Goal: Information Seeking & Learning: Check status

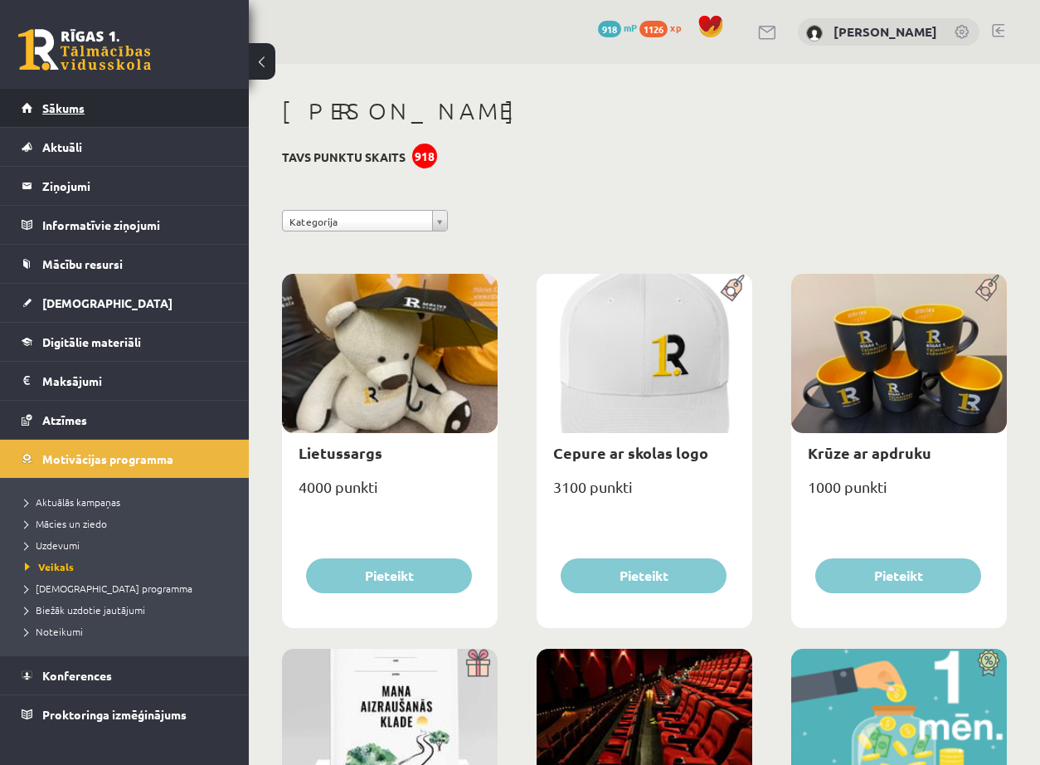
click at [73, 118] on link "Sākums" at bounding box center [125, 108] width 206 height 38
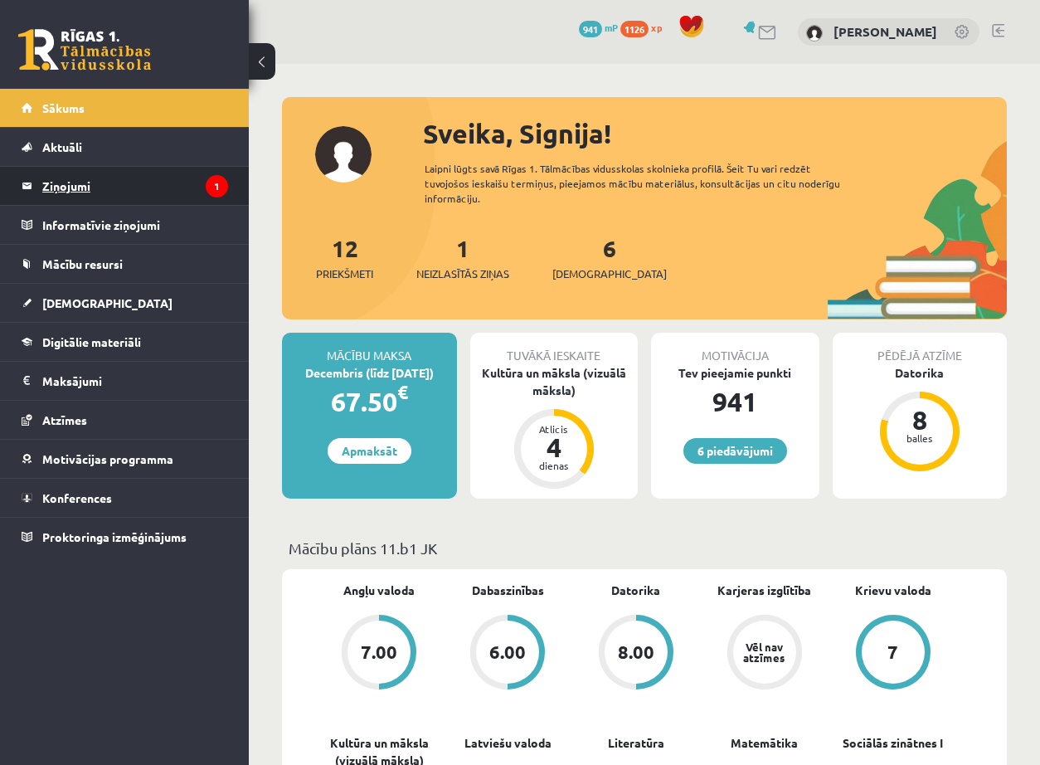
click at [206, 193] on legend "Ziņojumi 1" at bounding box center [135, 186] width 186 height 38
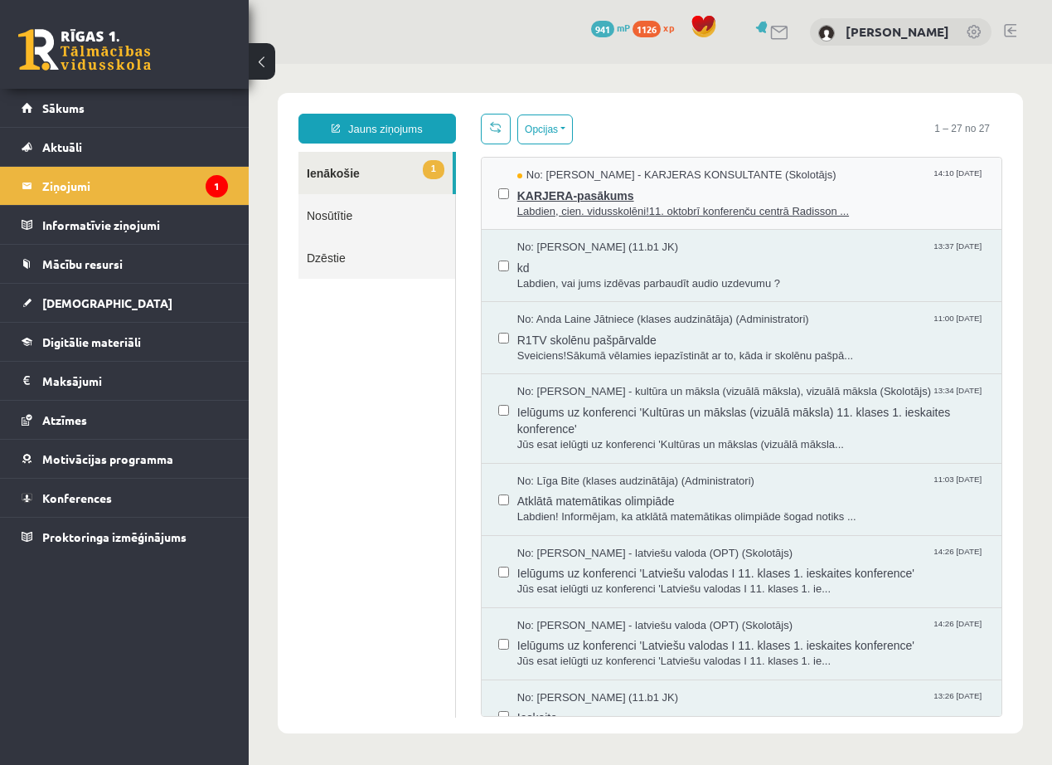
click at [646, 205] on span "Labdien, cien. vidusskolēni!11. oktobrī konferenču centrā Radisson ..." at bounding box center [751, 212] width 468 height 16
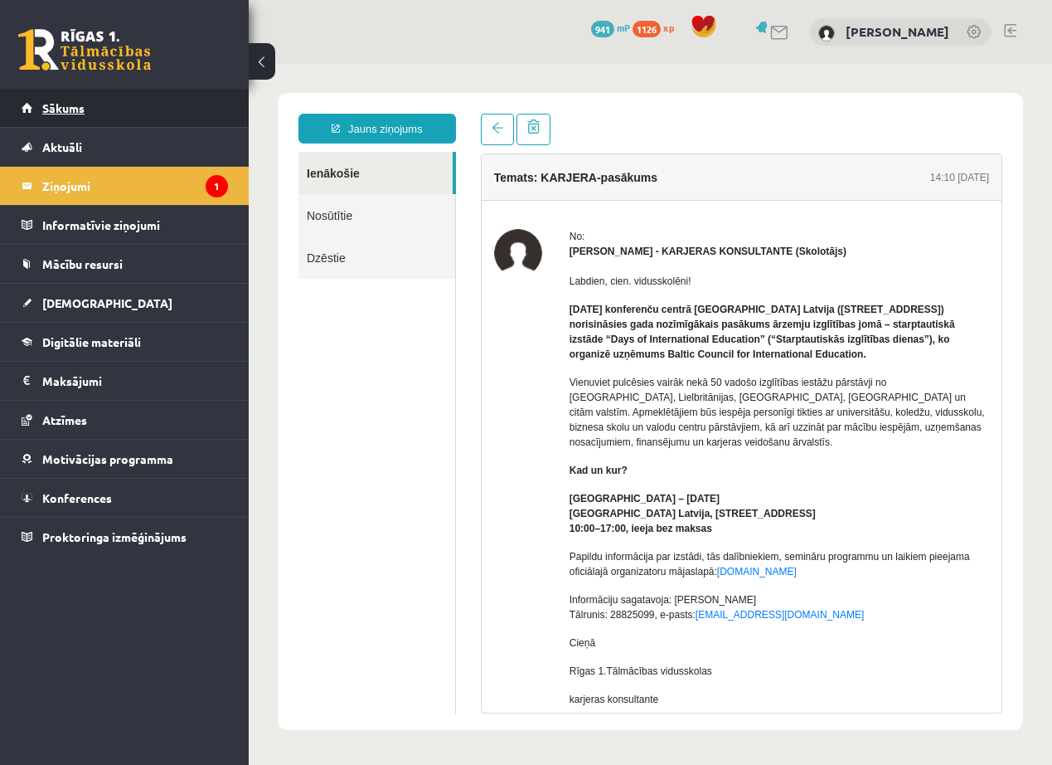
click at [66, 103] on span "Sākums" at bounding box center [63, 107] width 42 height 15
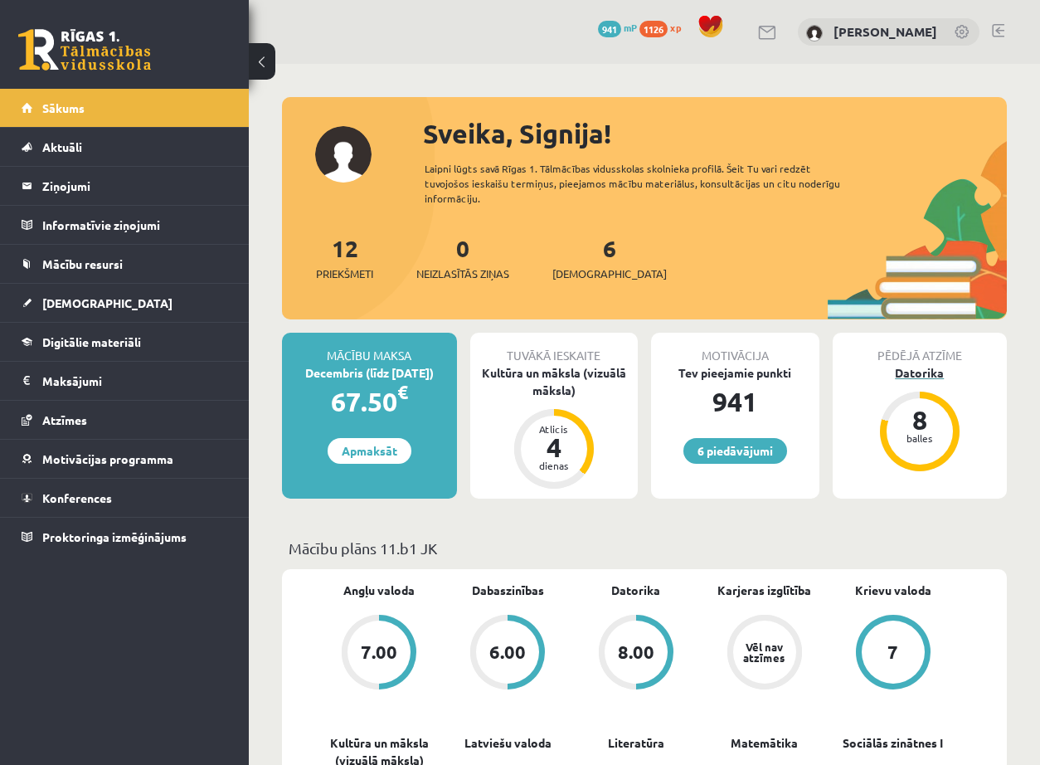
click at [882, 434] on div "8 balles" at bounding box center [920, 431] width 80 height 80
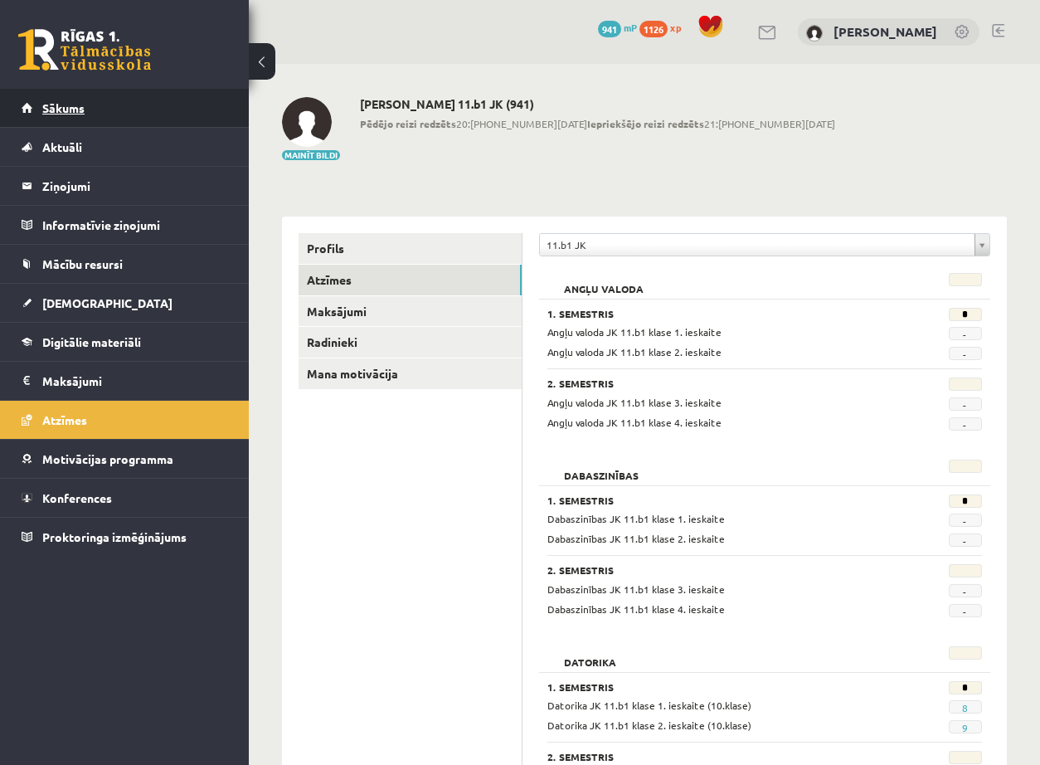
click at [102, 111] on link "Sākums" at bounding box center [125, 108] width 206 height 38
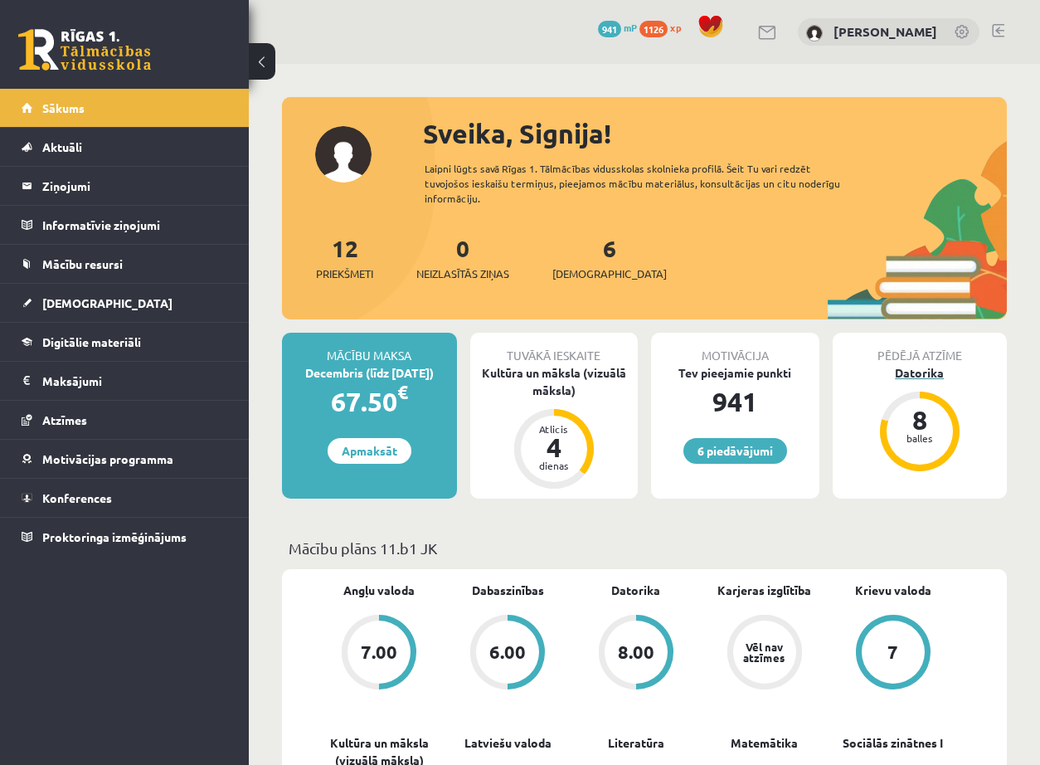
scroll to position [249, 0]
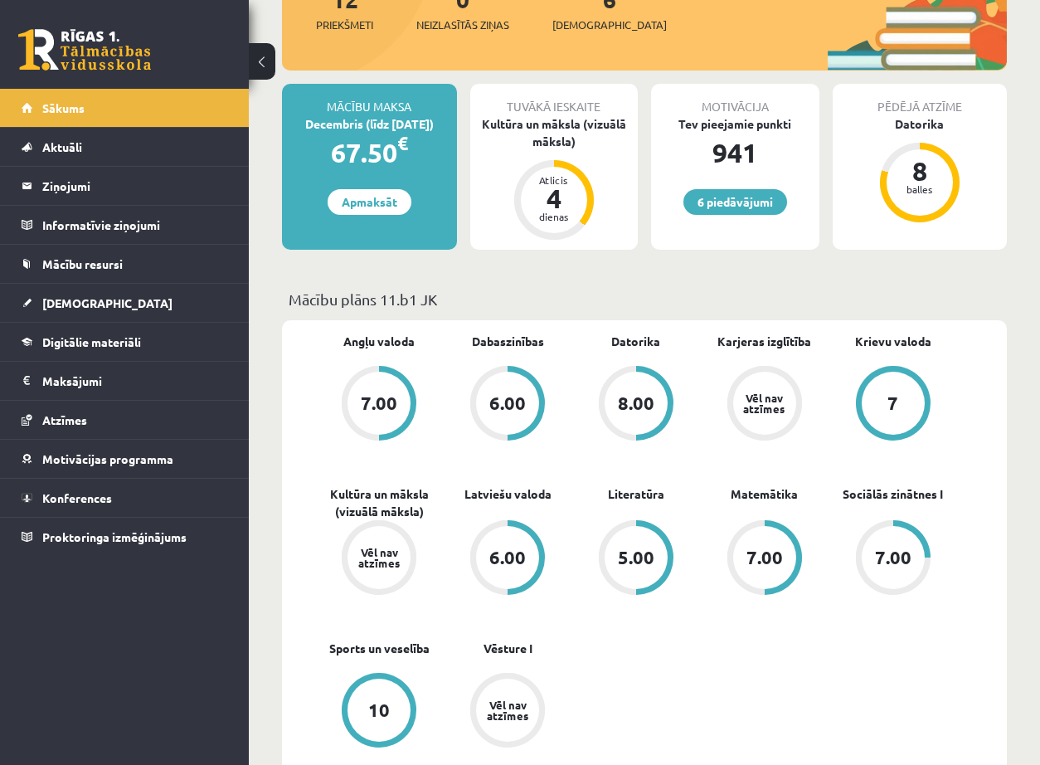
click at [525, 407] on div "6.00" at bounding box center [507, 403] width 36 height 18
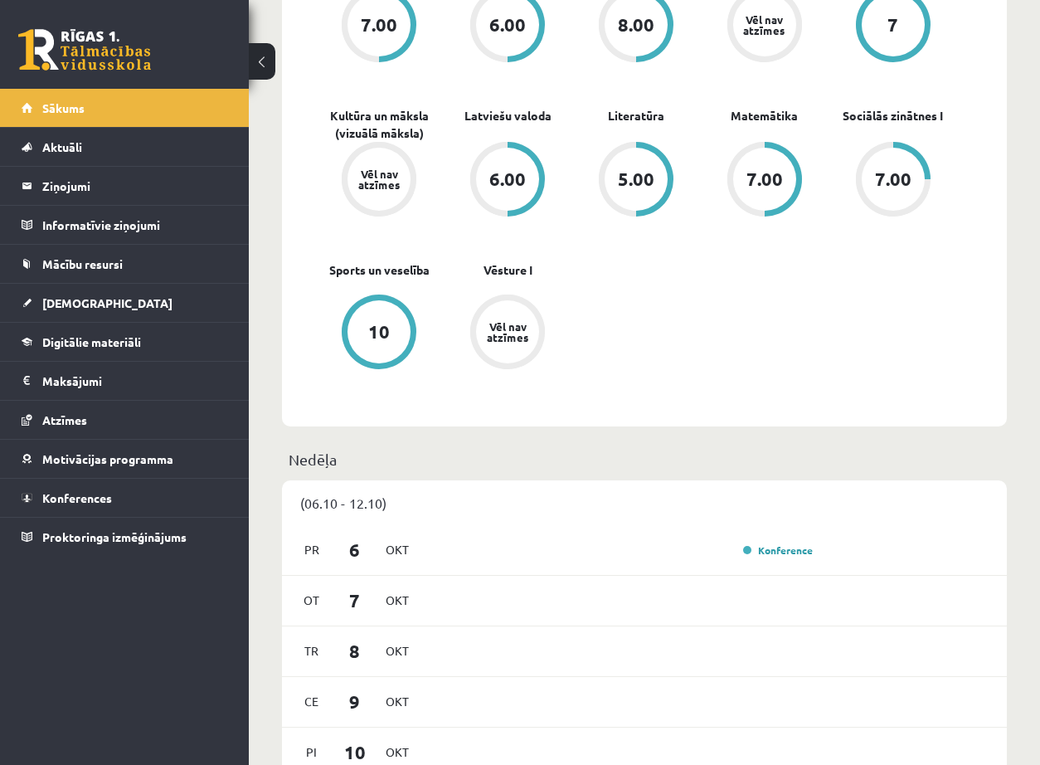
scroll to position [415, 0]
